Goal: Information Seeking & Learning: Compare options

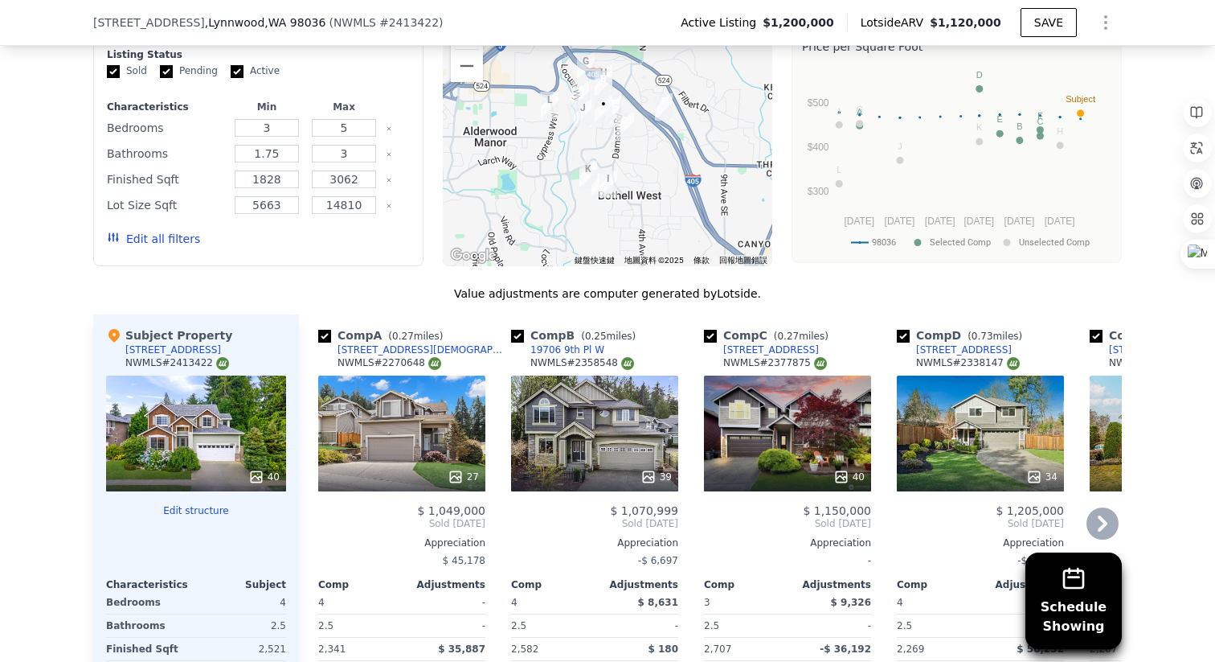
scroll to position [1406, 0]
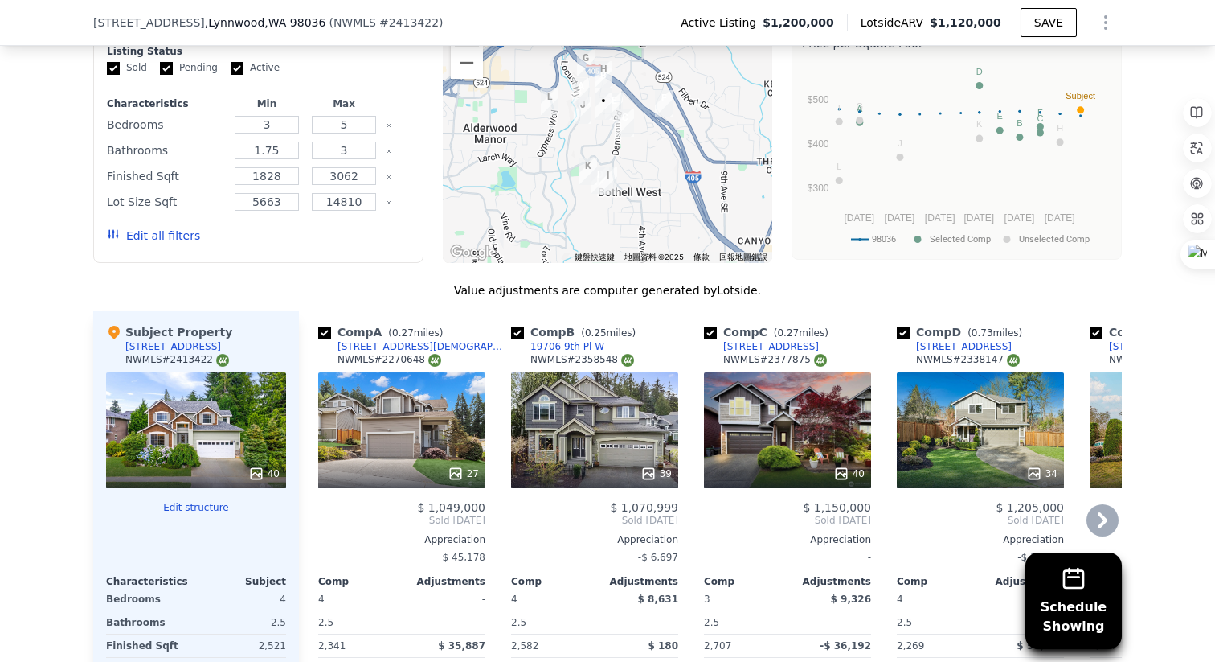
click at [424, 388] on div "27" at bounding box center [401, 430] width 167 height 116
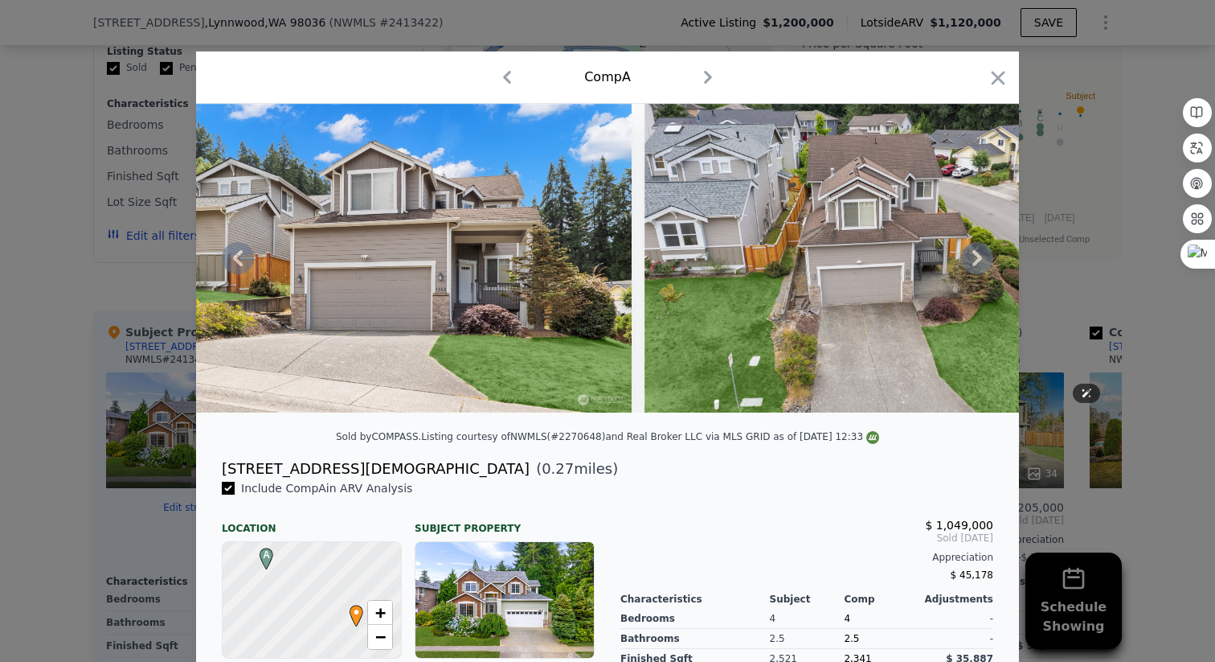
scroll to position [1, 0]
click at [704, 62] on div "Comp A" at bounding box center [607, 77] width 823 height 52
click at [708, 84] on icon "button" at bounding box center [708, 77] width 26 height 26
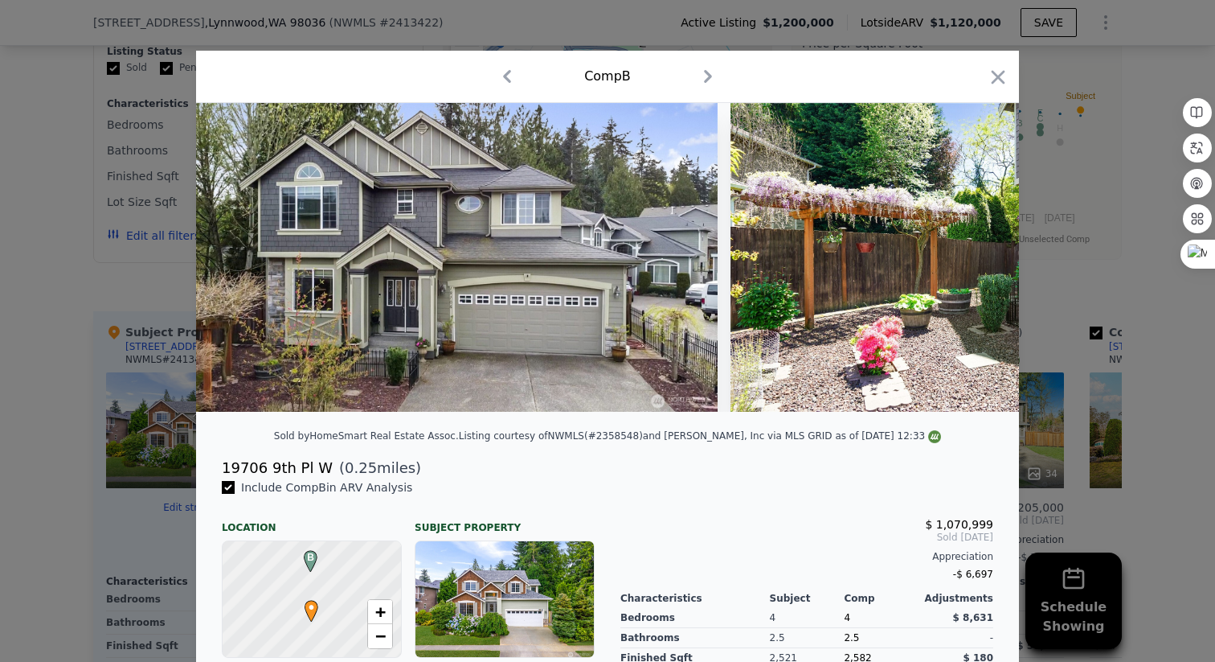
click at [509, 68] on icon "button" at bounding box center [507, 77] width 26 height 26
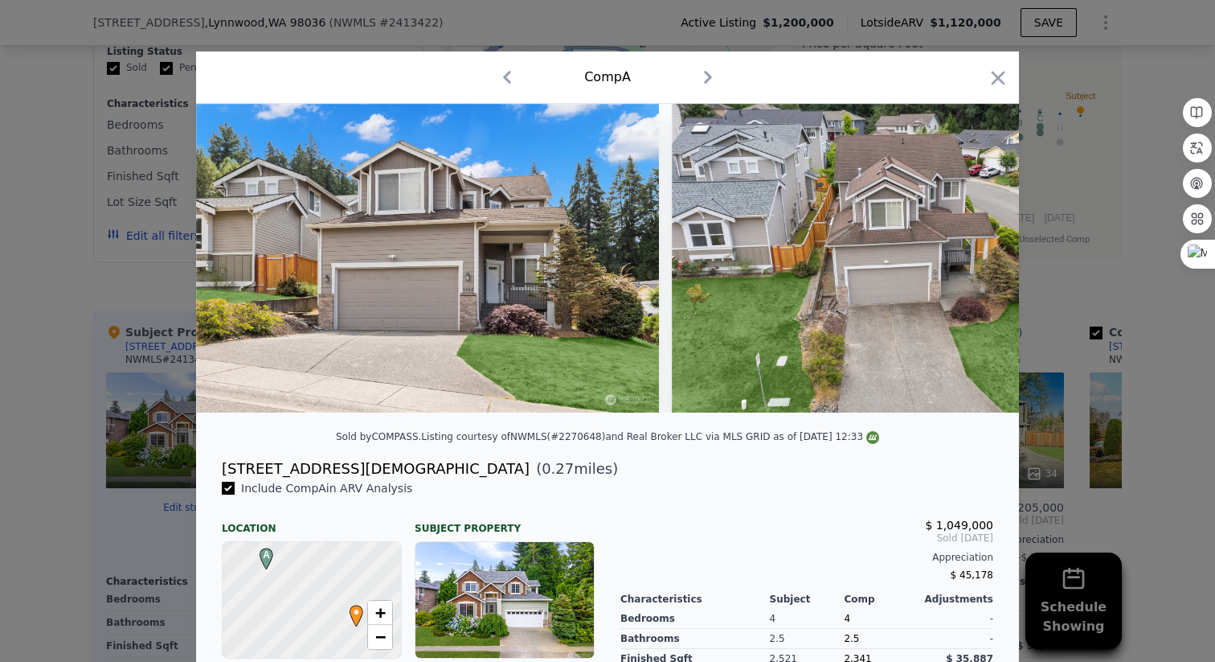
click at [1084, 170] on div at bounding box center [607, 331] width 1215 height 662
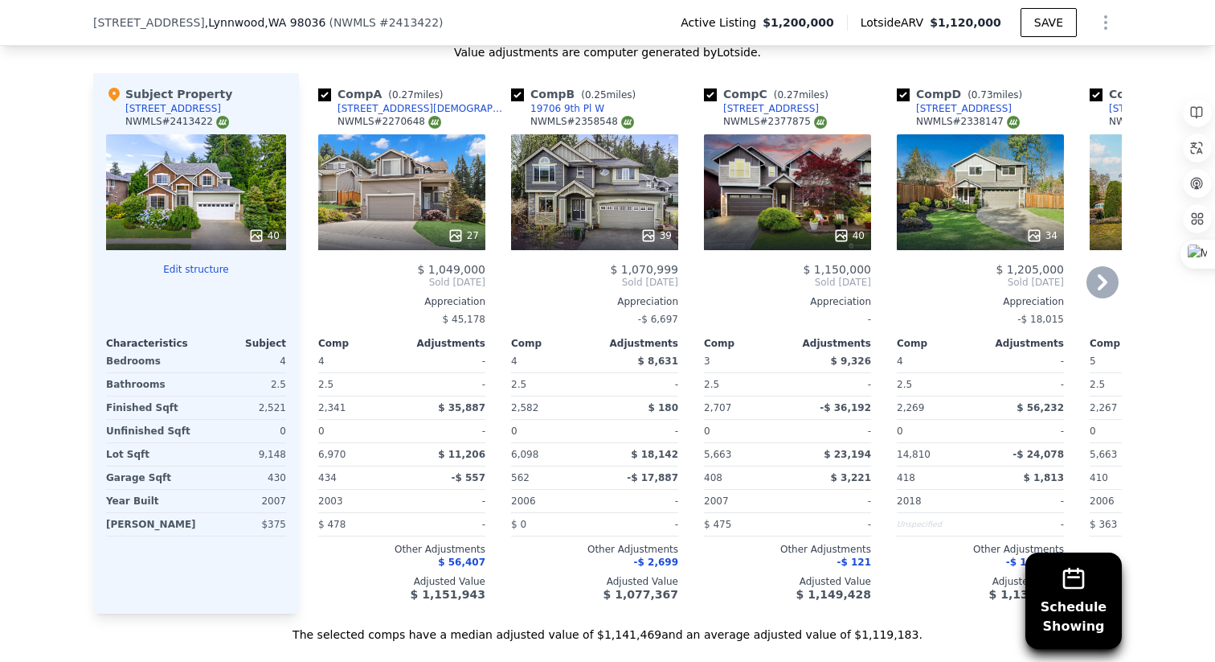
scroll to position [1615, 0]
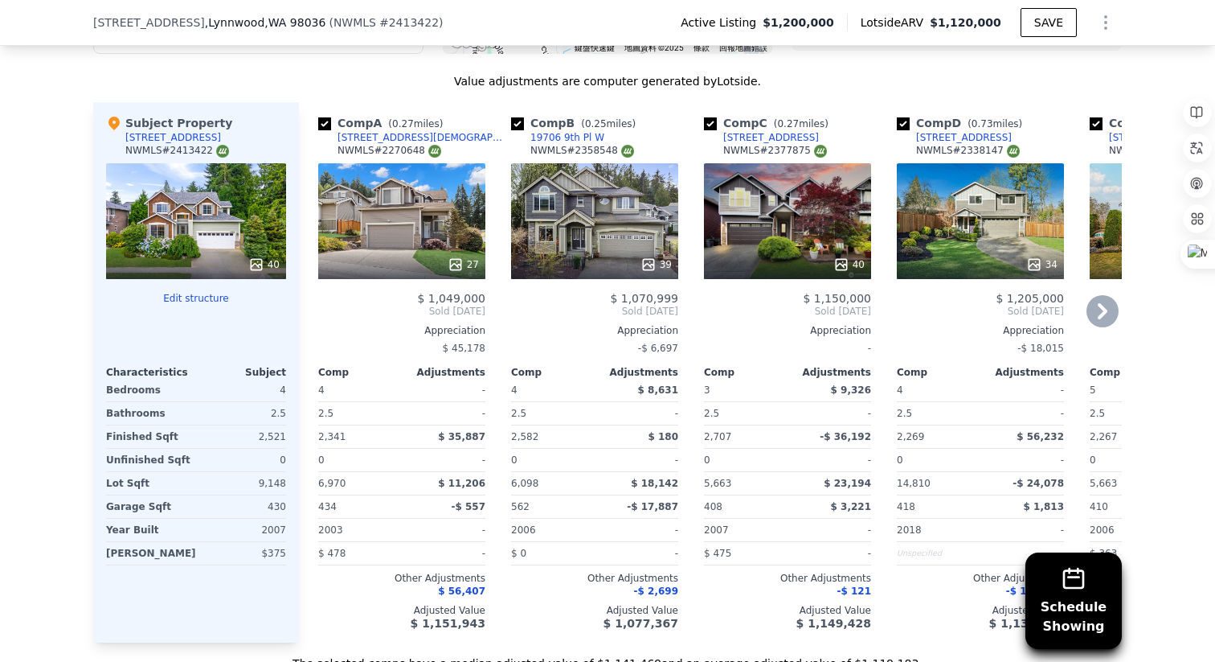
click at [805, 201] on div "40" at bounding box center [787, 221] width 167 height 116
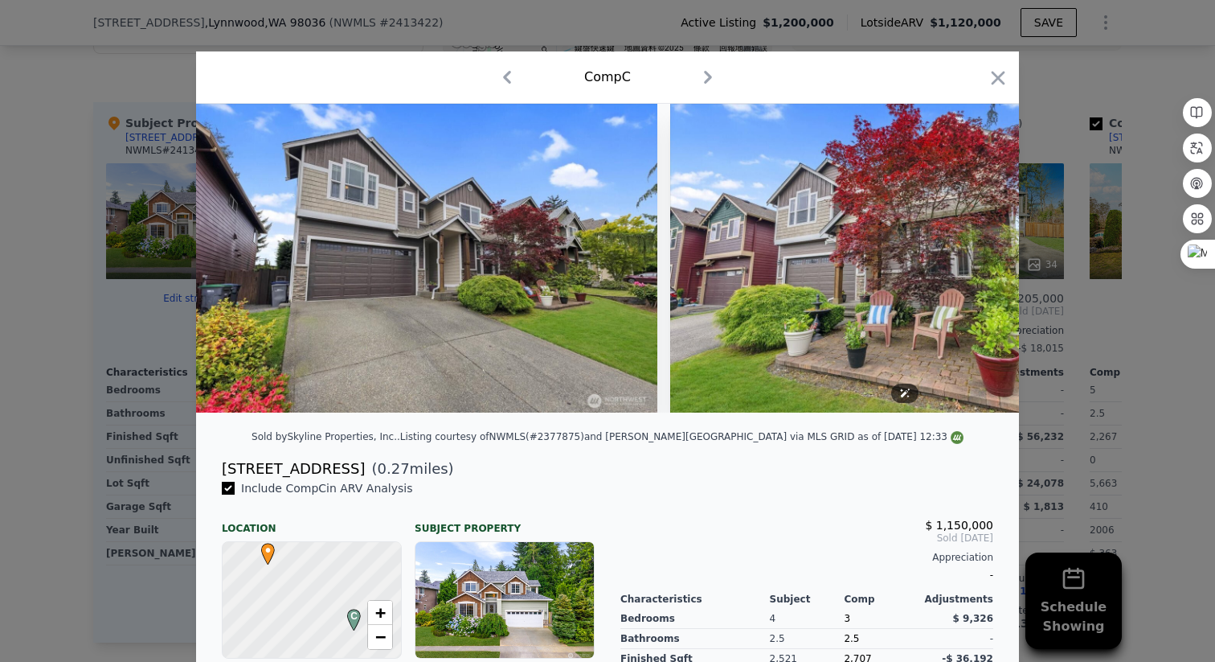
scroll to position [0, 846]
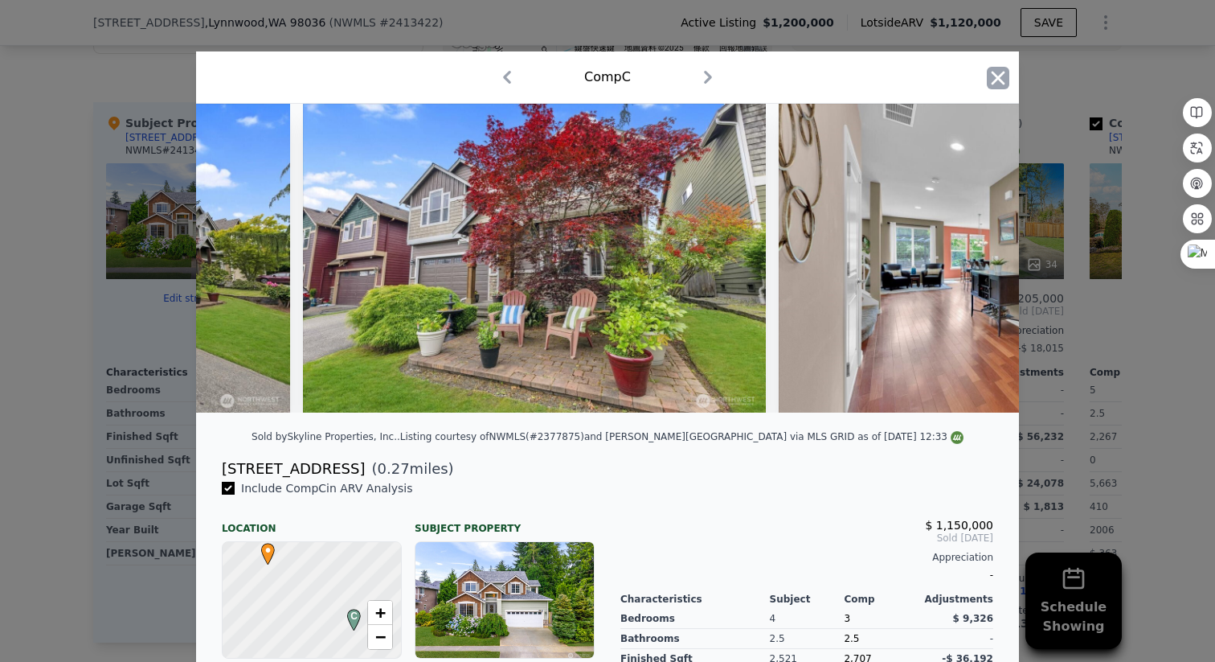
click at [1007, 86] on icon "button" at bounding box center [998, 78] width 23 height 23
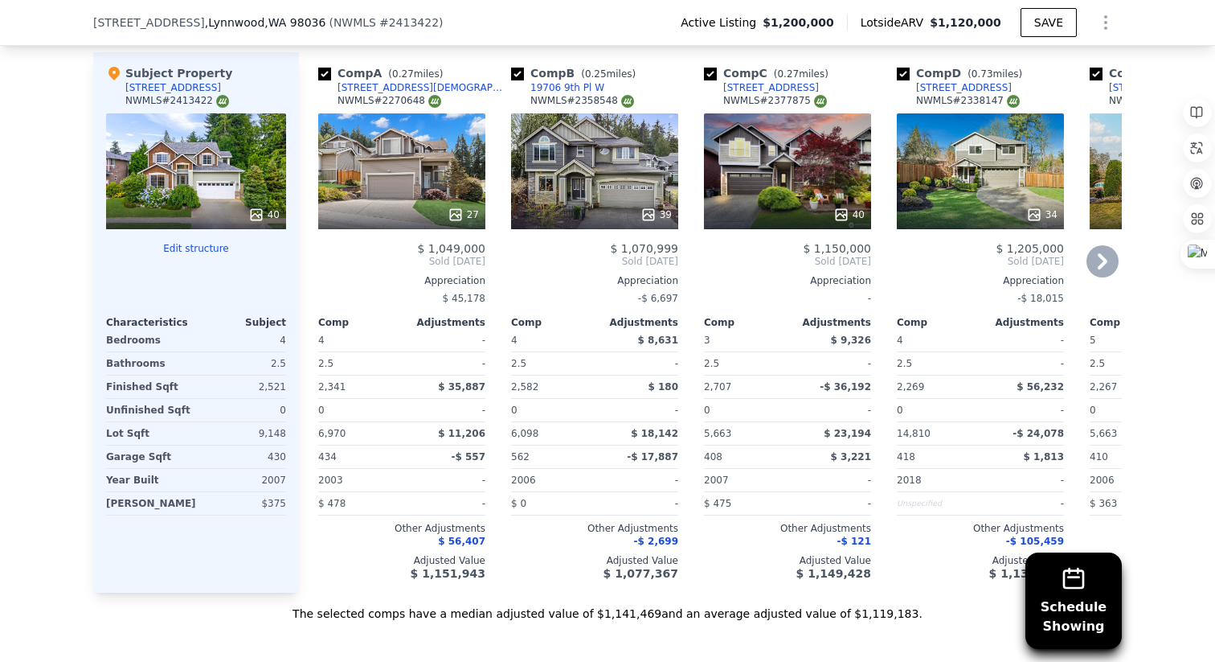
scroll to position [1667, 0]
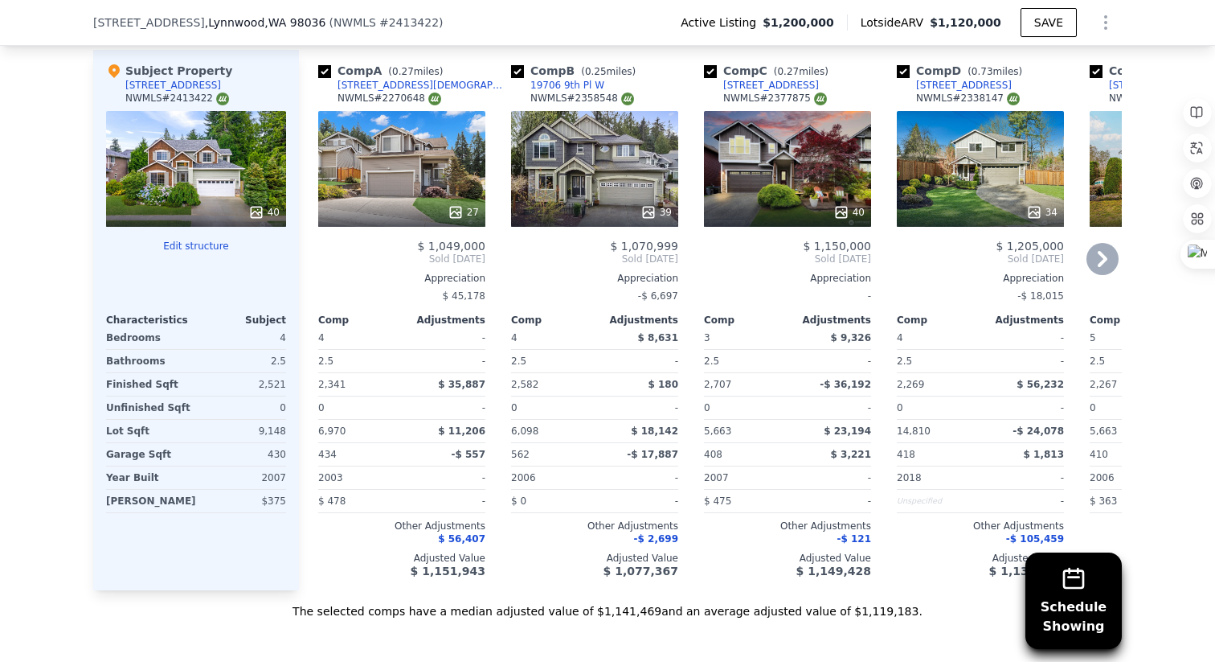
click at [628, 134] on div "39" at bounding box center [594, 169] width 167 height 116
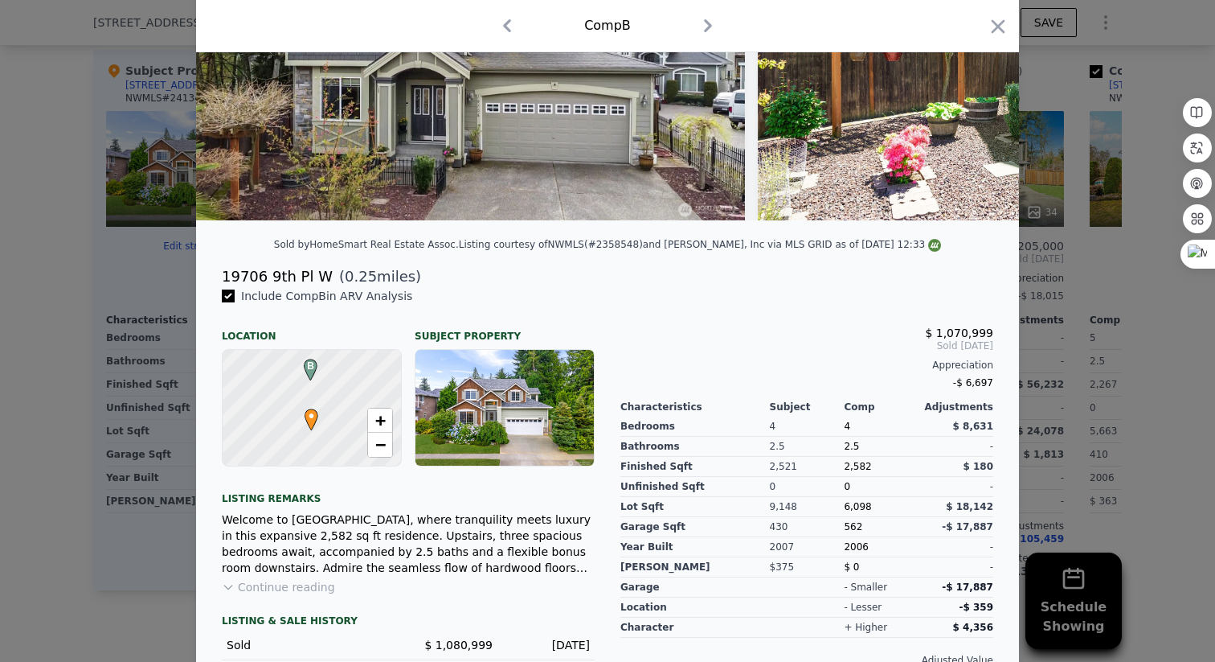
scroll to position [317, 0]
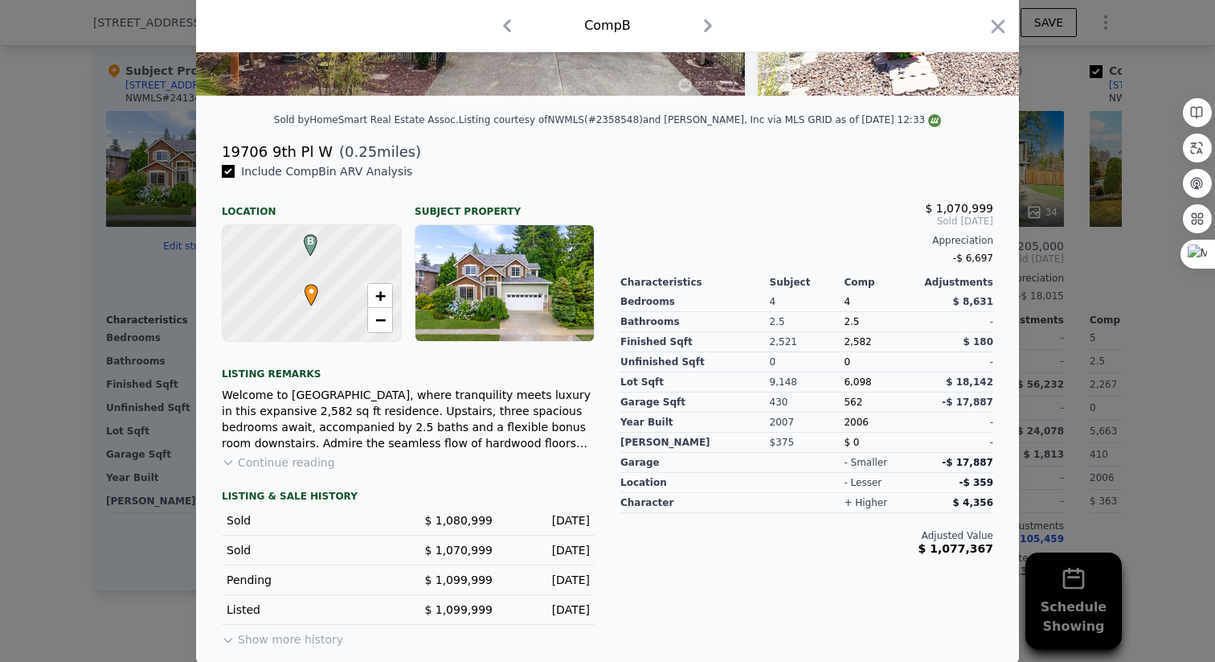
click at [107, 490] on div at bounding box center [607, 331] width 1215 height 662
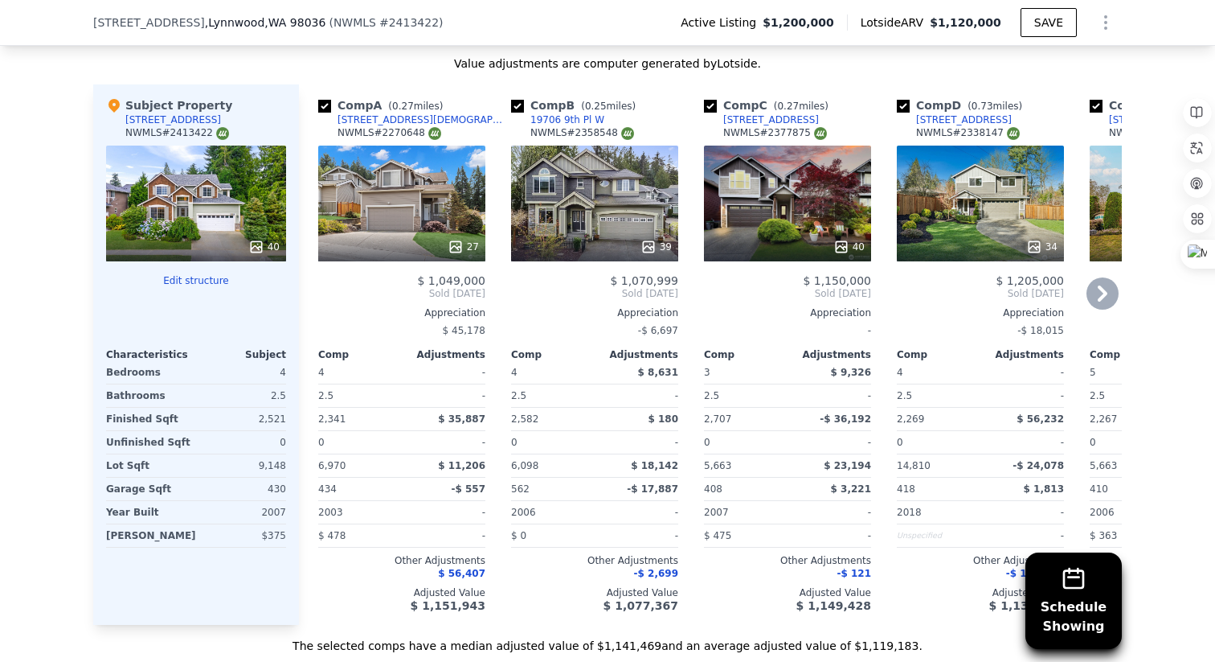
scroll to position [1627, 0]
